Goal: Book appointment/travel/reservation

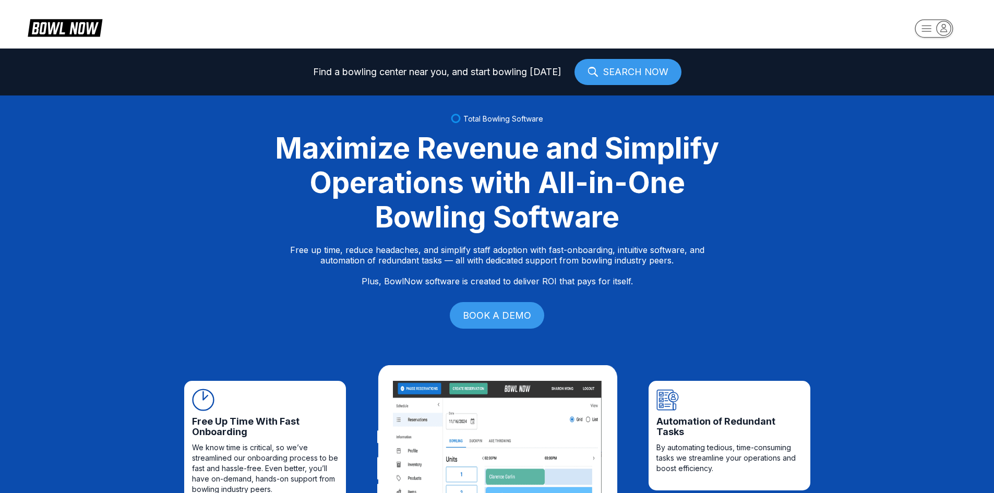
click at [940, 31] on icon "button" at bounding box center [943, 28] width 14 height 14
click at [937, 85] on div "Center Sign In" at bounding box center [934, 82] width 73 height 18
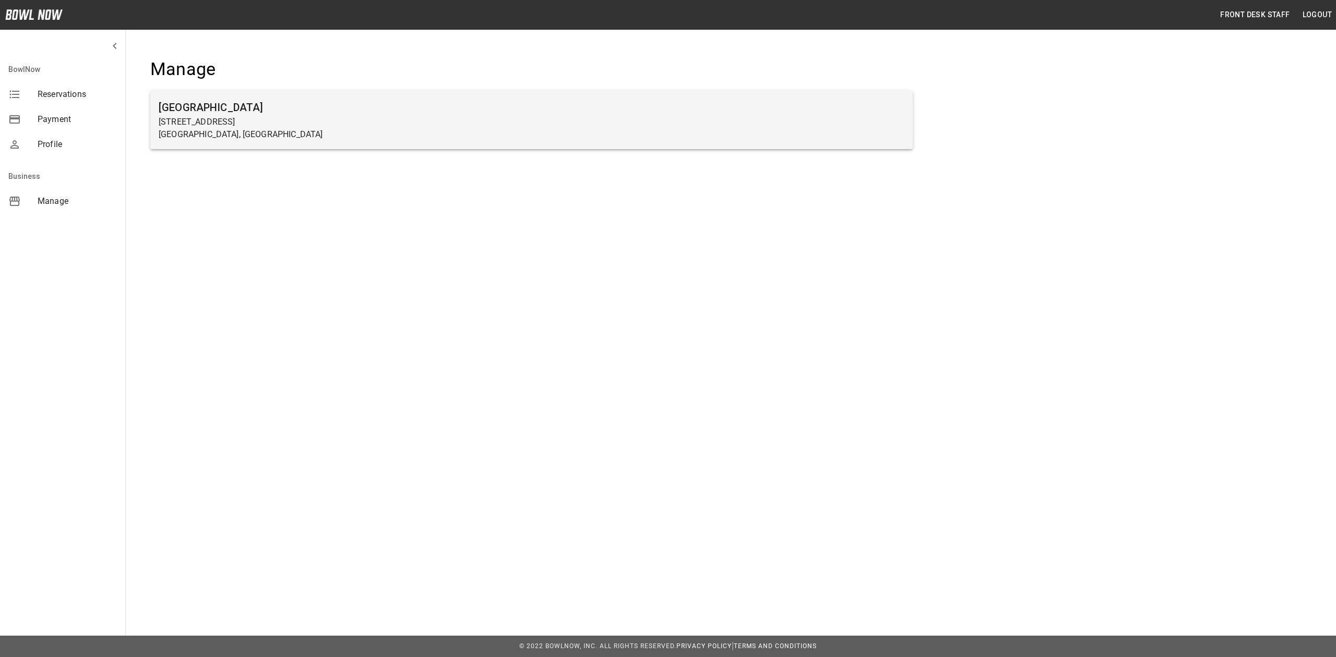
click at [195, 119] on p "[STREET_ADDRESS]" at bounding box center [532, 122] width 746 height 13
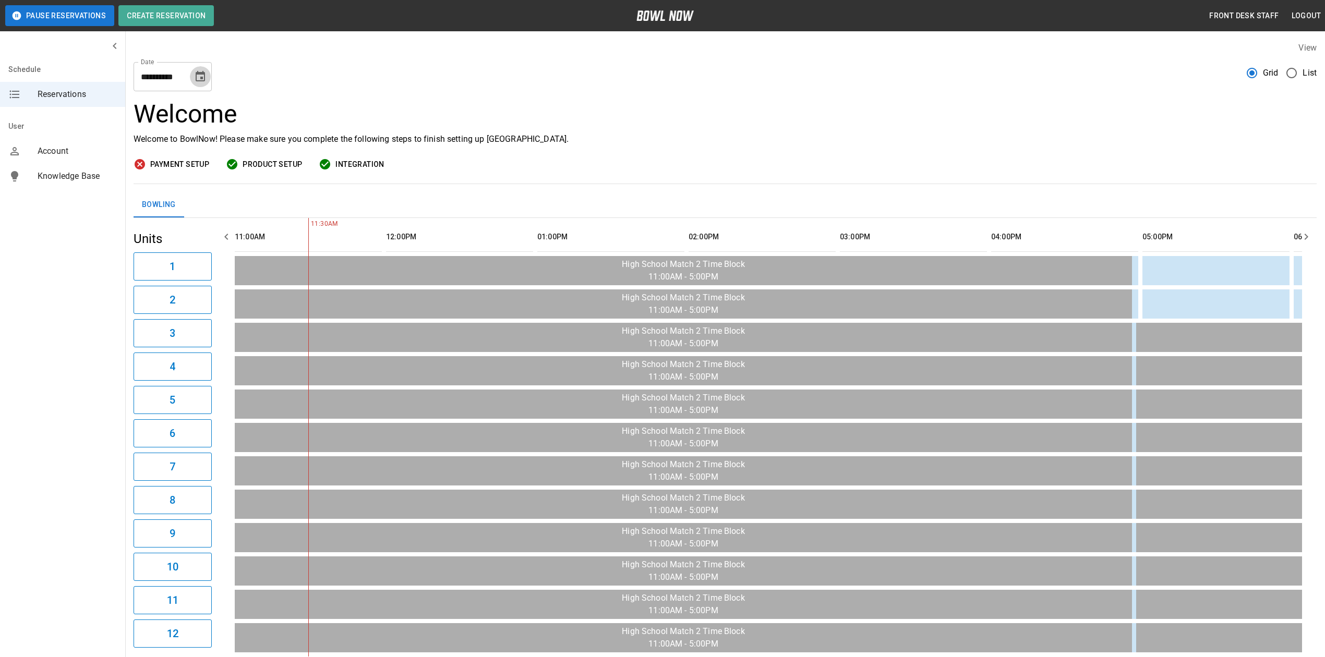
click at [197, 76] on icon "Choose date, selected date is Oct 11, 2025" at bounding box center [200, 76] width 13 height 13
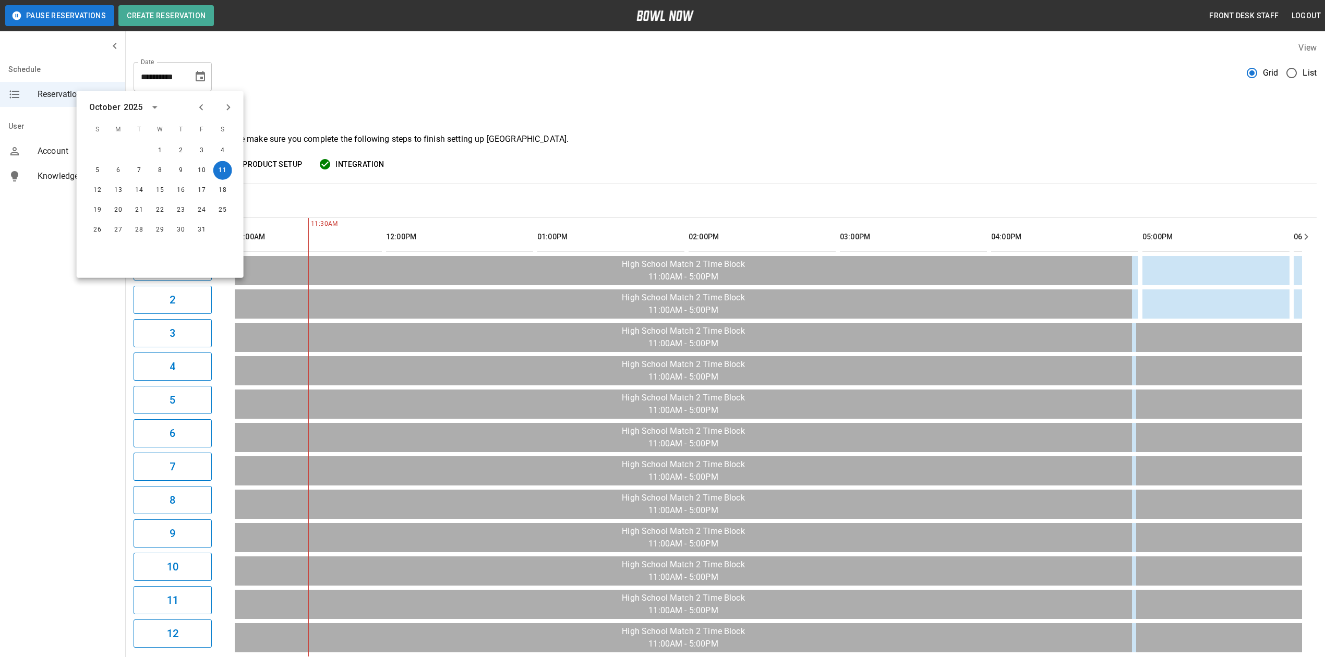
drag, startPoint x: 219, startPoint y: 103, endPoint x: 227, endPoint y: 105, distance: 8.7
click at [219, 103] on div at bounding box center [215, 108] width 13 height 18
click at [227, 105] on icon "Next month" at bounding box center [228, 107] width 4 height 6
click at [223, 171] on button "8" at bounding box center [222, 170] width 19 height 19
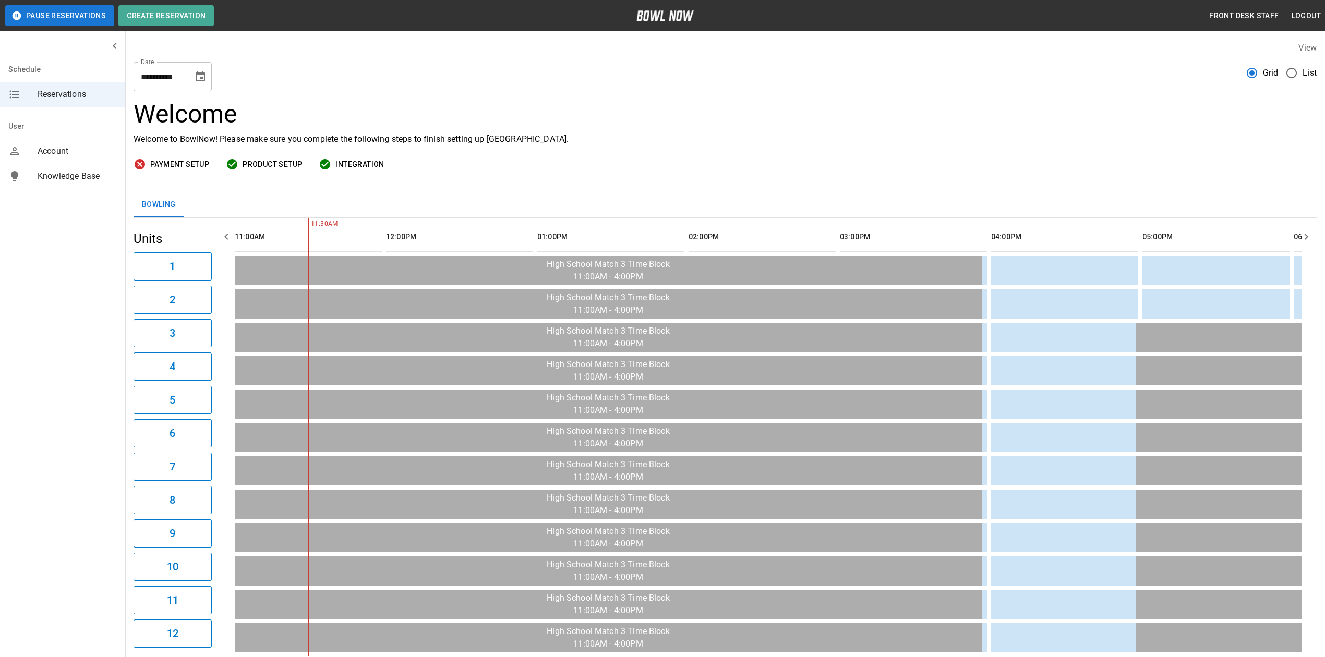
click at [206, 74] on icon "Choose date, selected date is Nov 8, 2025" at bounding box center [200, 76] width 13 height 13
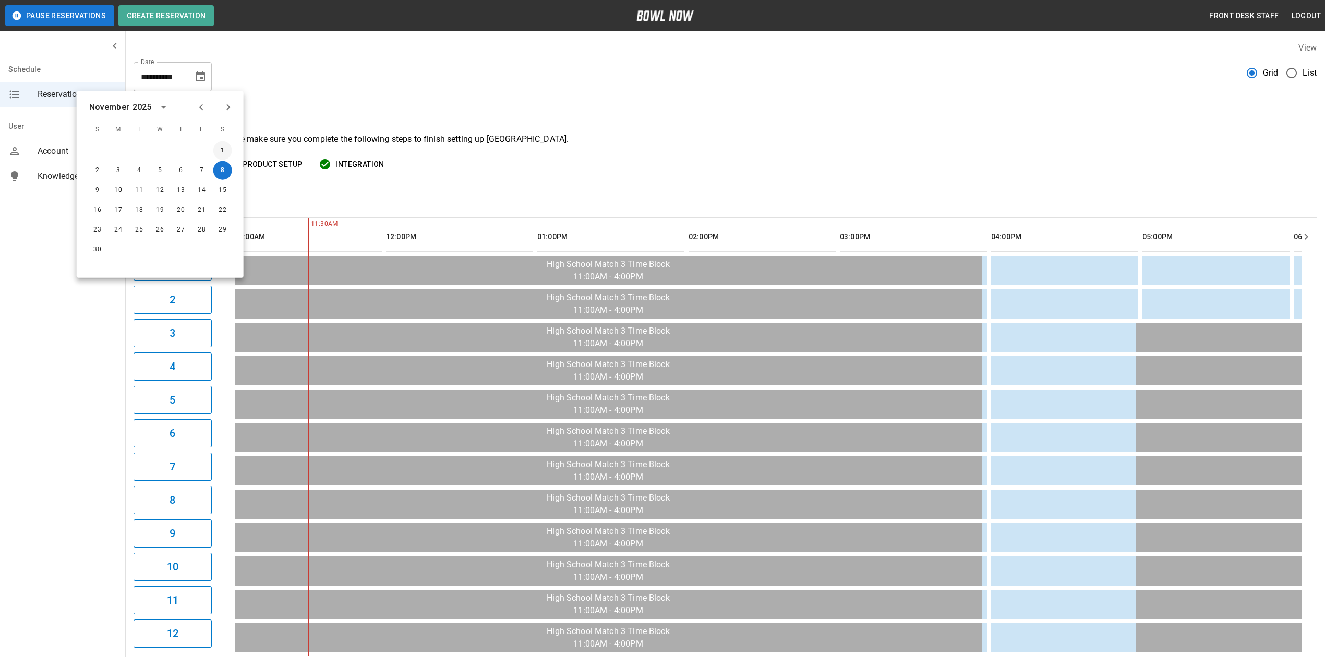
click at [223, 152] on button "1" at bounding box center [222, 150] width 19 height 19
type input "**********"
